Goal: Task Accomplishment & Management: Use online tool/utility

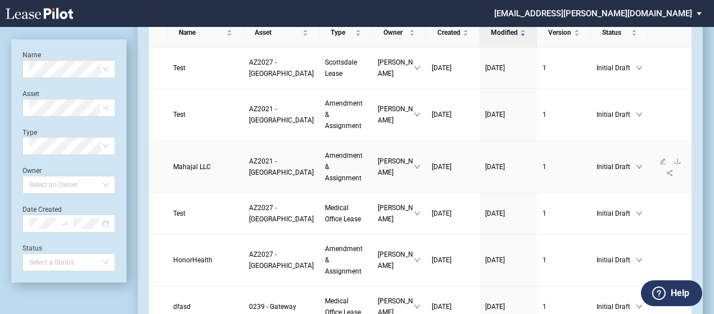
scroll to position [58, 0]
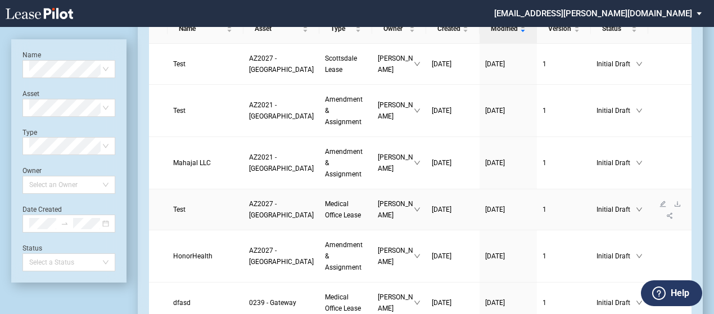
click at [325, 219] on span "Medical Office Lease" at bounding box center [343, 209] width 36 height 19
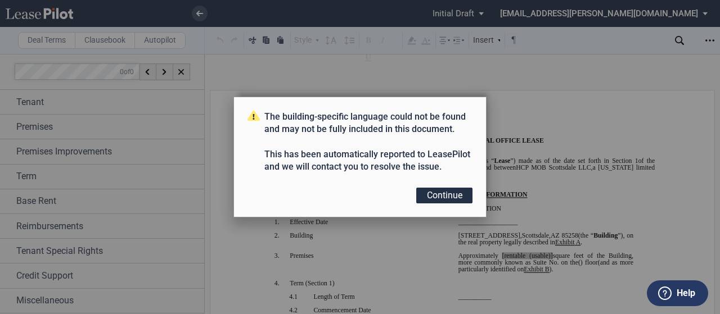
click at [443, 198] on button "Continue" at bounding box center [444, 196] width 56 height 16
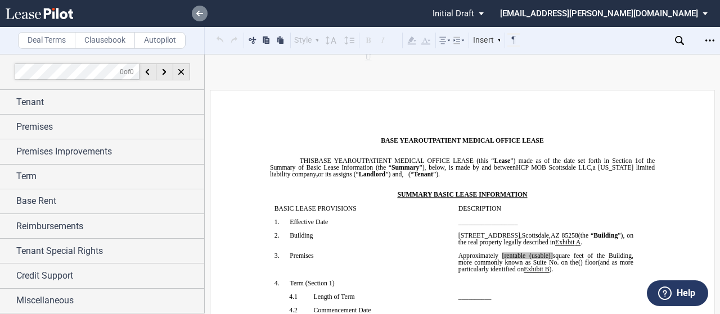
click at [202, 12] on icon at bounding box center [199, 14] width 7 height 6
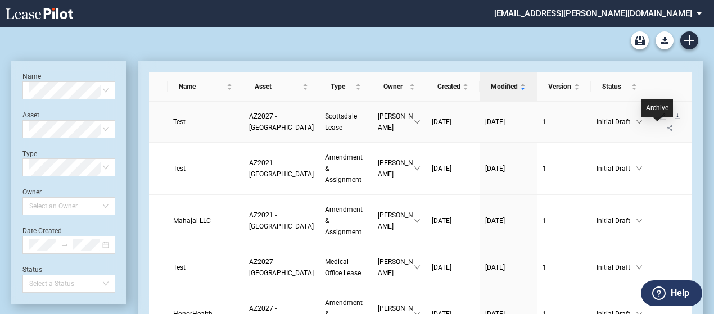
click at [674, 120] on icon "download" at bounding box center [677, 116] width 7 height 7
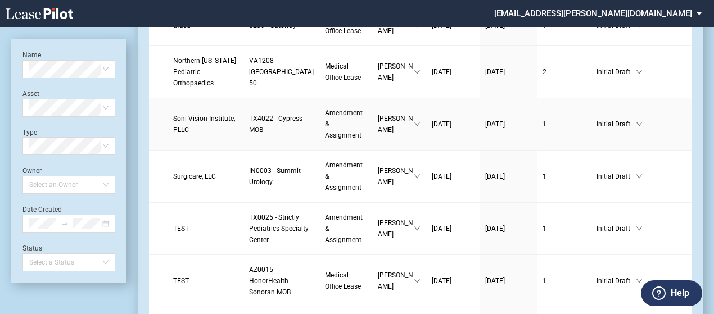
scroll to position [295, 0]
click at [182, 232] on span "TEST" at bounding box center [181, 228] width 16 height 8
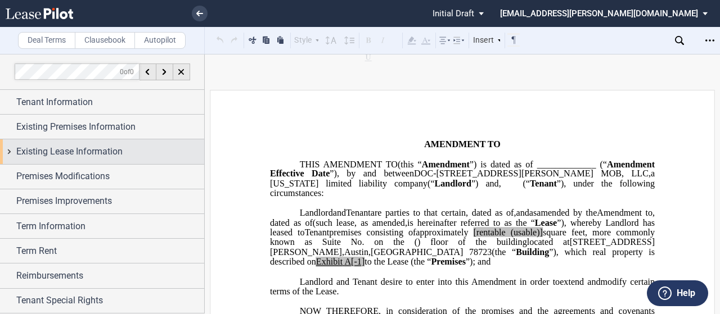
click at [4, 147] on div "Existing Lease Information" at bounding box center [102, 151] width 204 height 24
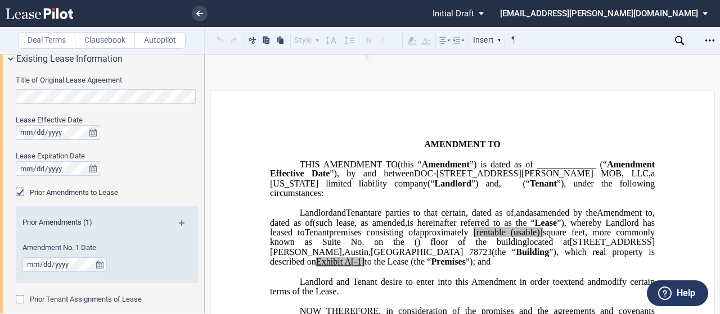
scroll to position [138, 0]
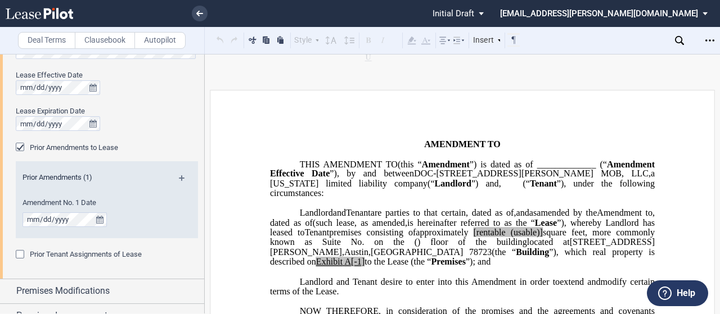
click at [19, 250] on div "Prior Tenant Assignments of Lease" at bounding box center [21, 255] width 11 height 11
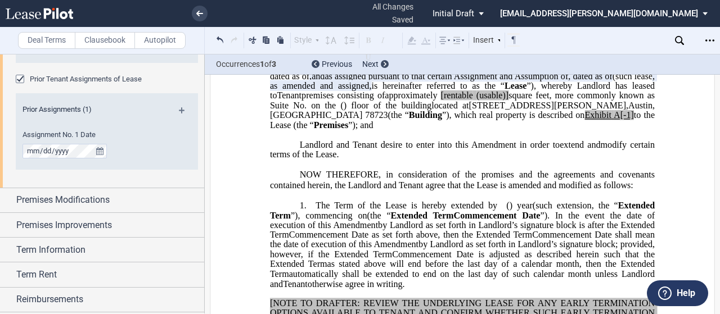
scroll to position [333, 0]
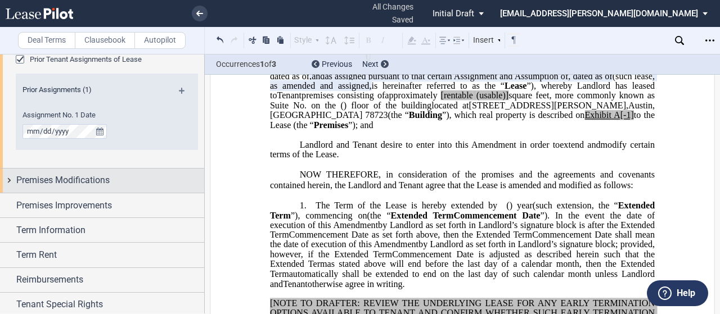
click at [10, 179] on div "Premises Modifications" at bounding box center [102, 181] width 204 height 24
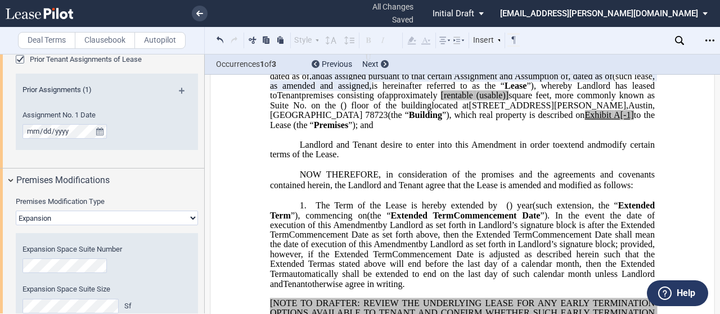
scroll to position [0, 0]
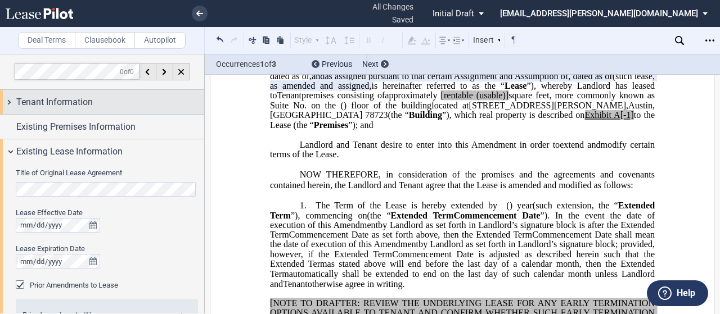
click at [12, 98] on div "Tenant Information" at bounding box center [102, 102] width 204 height 24
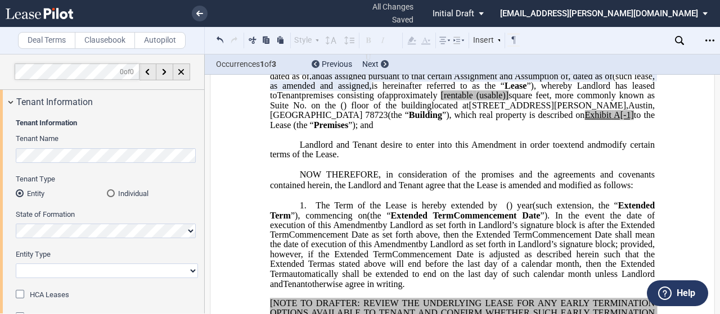
scroll to position [168, 0]
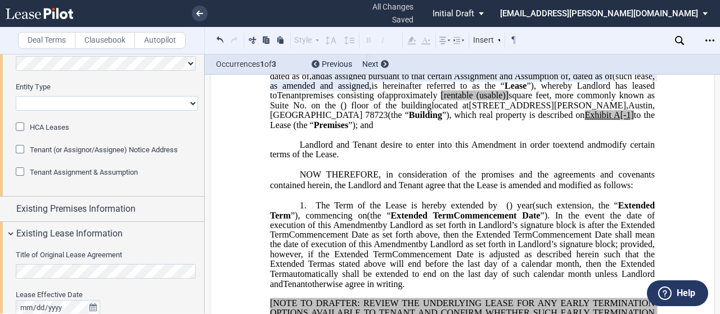
click at [47, 173] on span "Tenant Assignment & Assumption" at bounding box center [84, 172] width 108 height 8
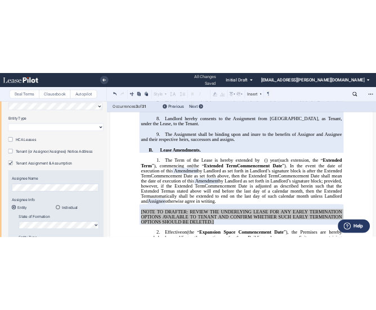
scroll to position [605, 0]
